Goal: Check status: Check status

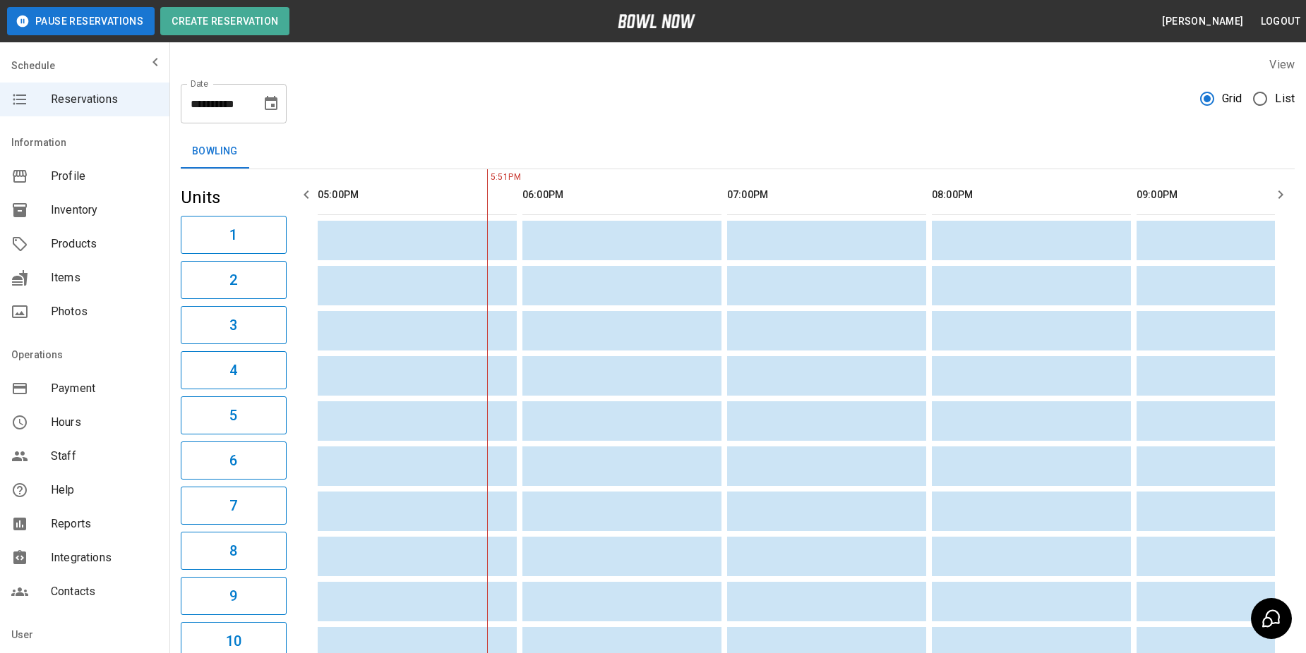
click at [1279, 103] on span "List" at bounding box center [1284, 98] width 20 height 17
click at [1291, 107] on label "List" at bounding box center [1269, 99] width 49 height 30
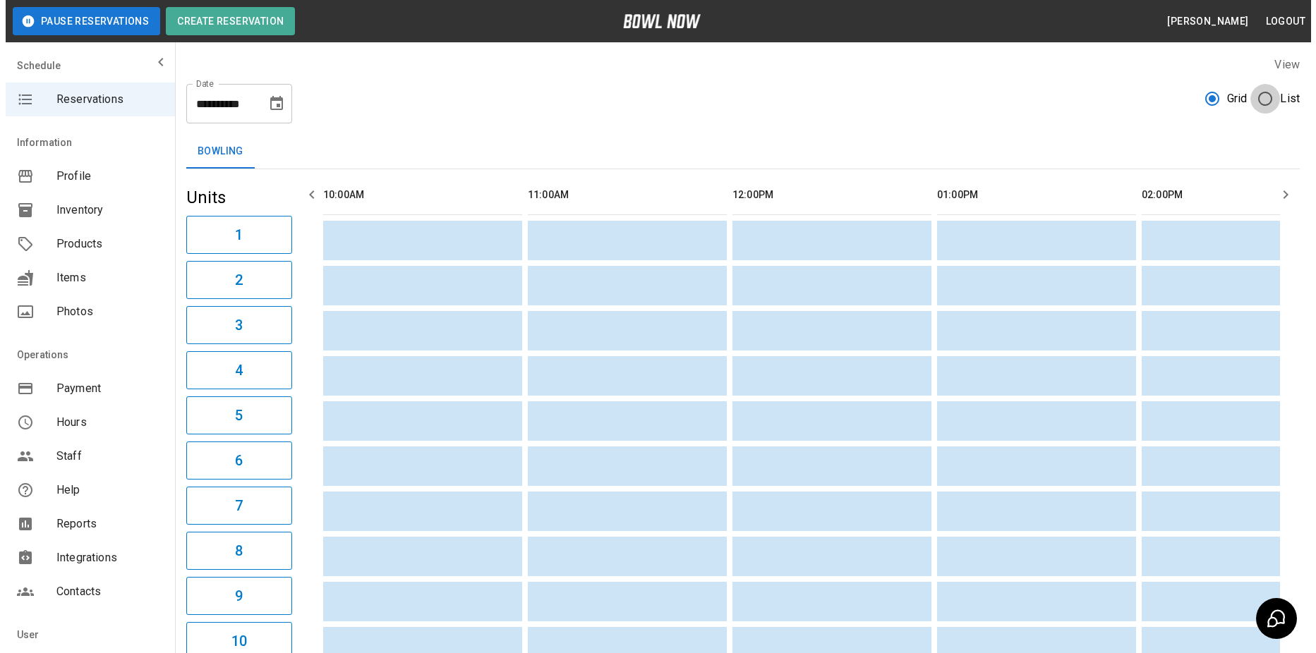
scroll to position [0, 1637]
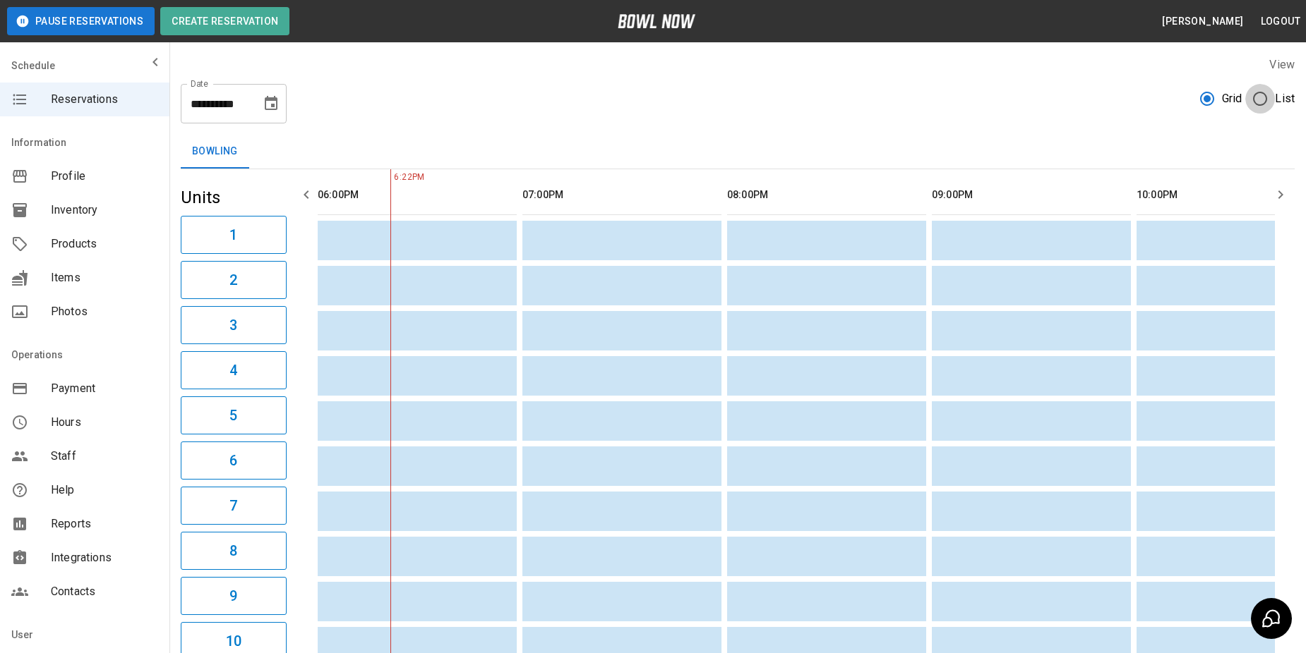
click at [1276, 95] on label "List" at bounding box center [1269, 99] width 49 height 30
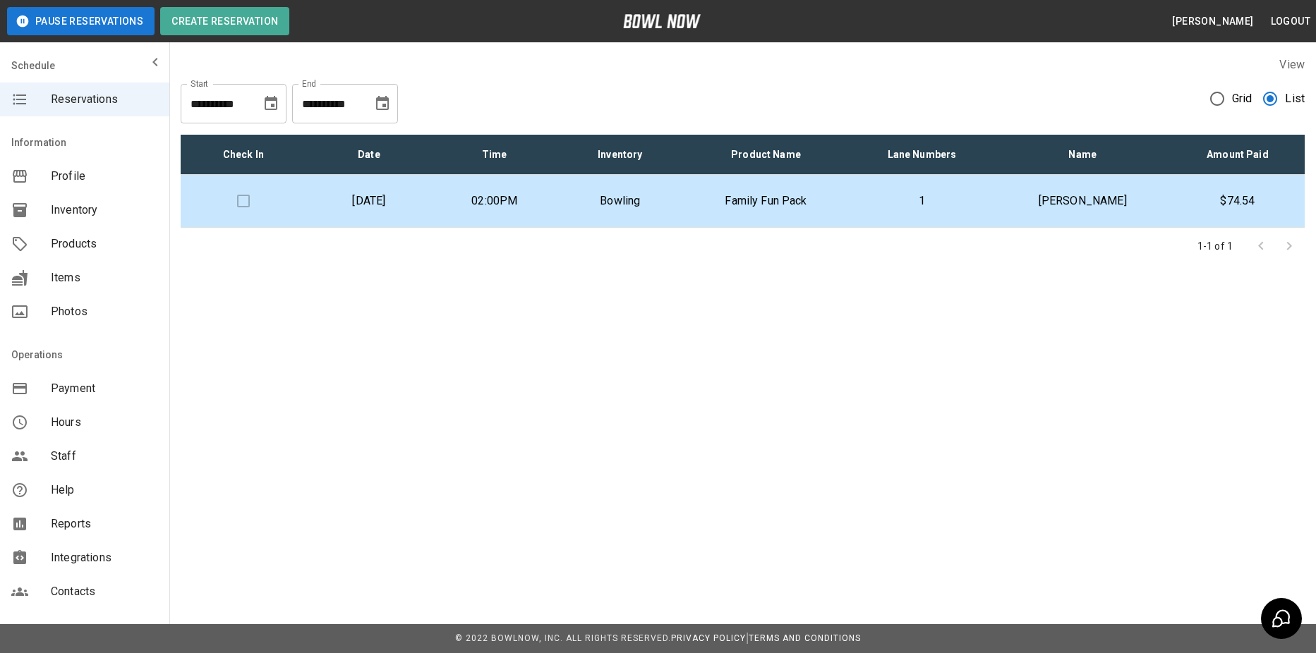
click at [1042, 203] on p "brittany Campbell" at bounding box center [1082, 201] width 153 height 17
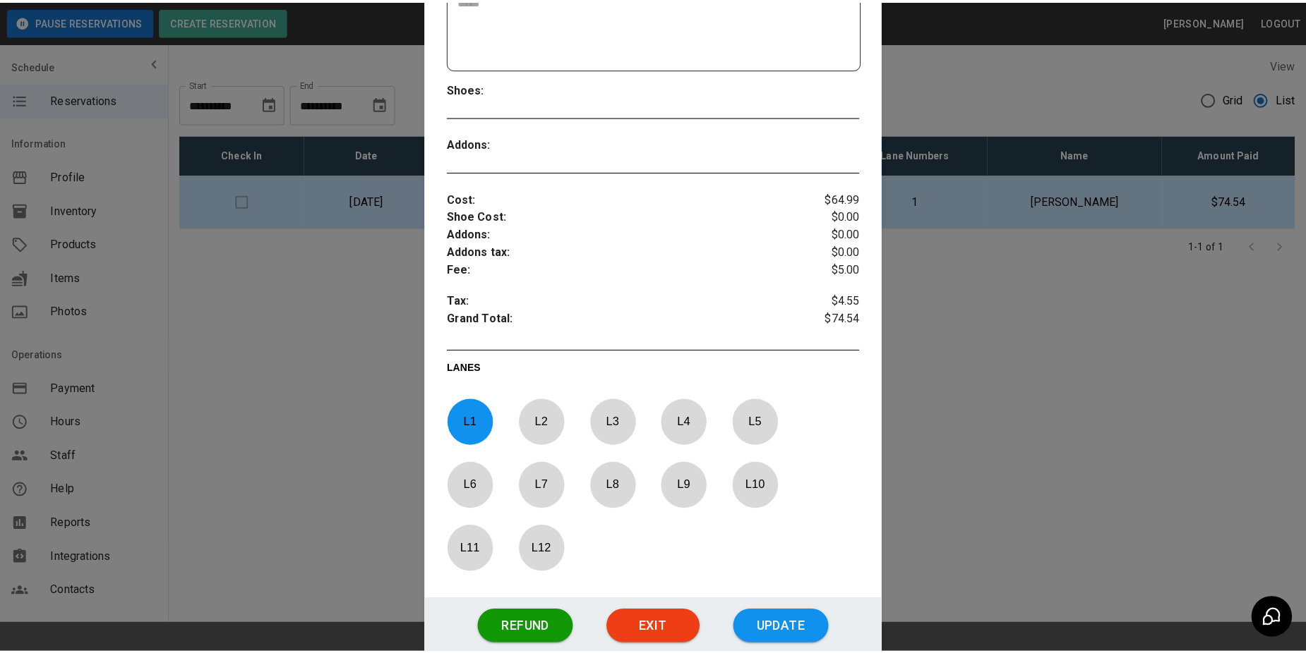
scroll to position [446, 0]
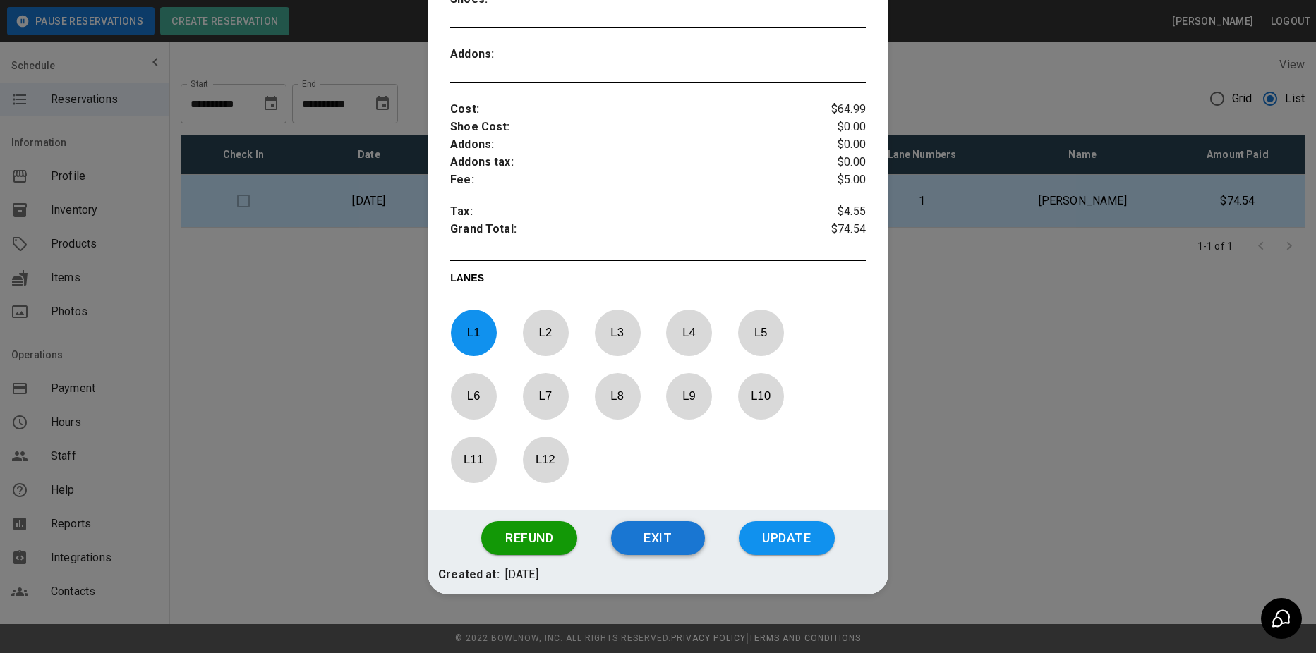
click at [670, 548] on button "Exit" at bounding box center [658, 538] width 94 height 34
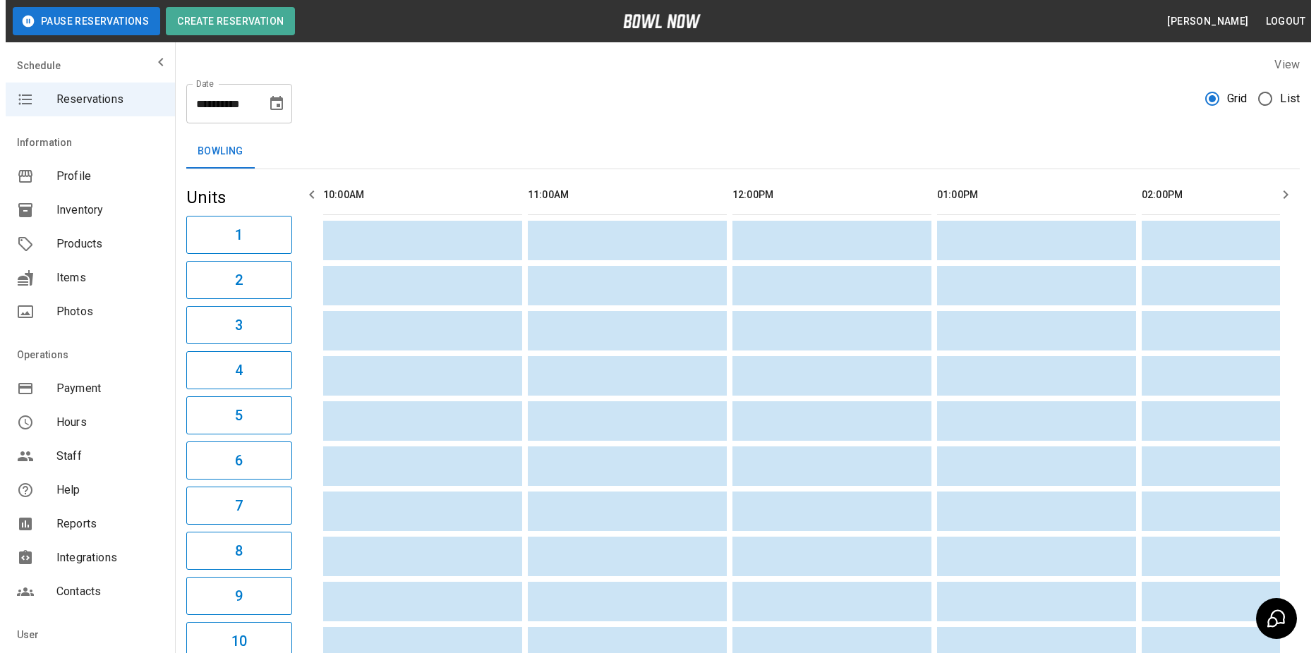
scroll to position [0, 1637]
